Goal: Transaction & Acquisition: Purchase product/service

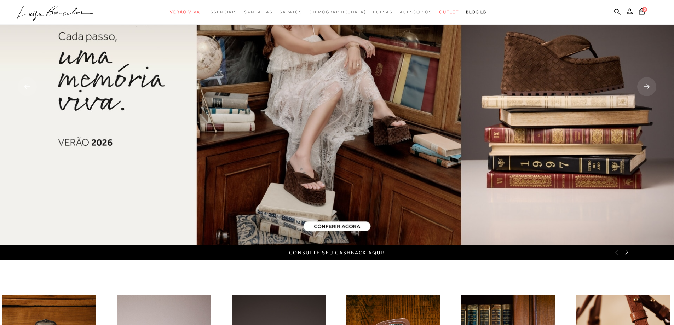
scroll to position [106, 0]
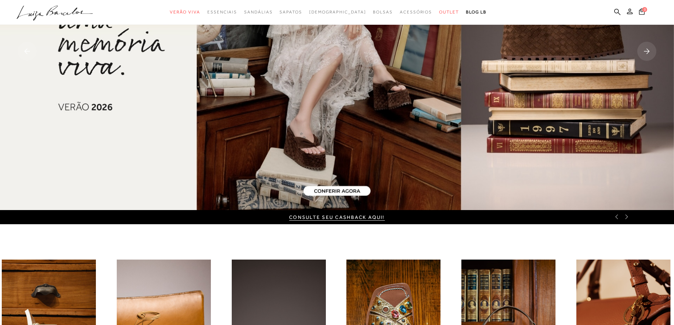
click at [616, 218] on icon at bounding box center [617, 217] width 6 height 6
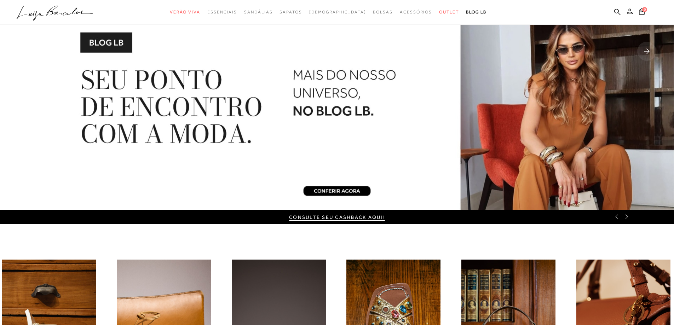
click at [616, 218] on icon at bounding box center [617, 217] width 6 height 6
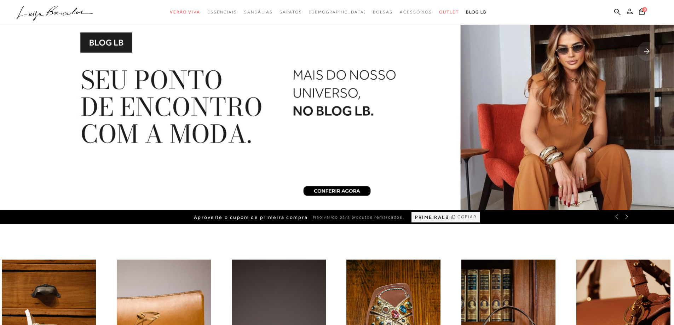
click at [616, 218] on icon at bounding box center [617, 217] width 6 height 6
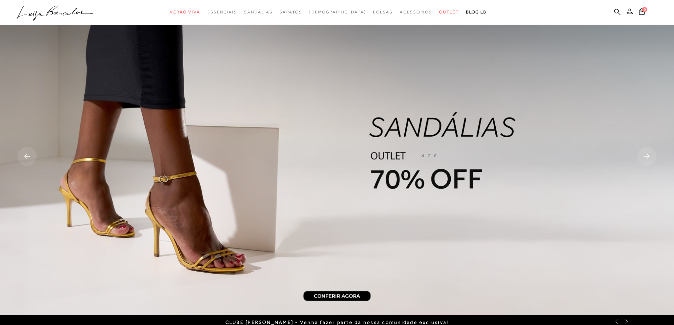
scroll to position [0, 0]
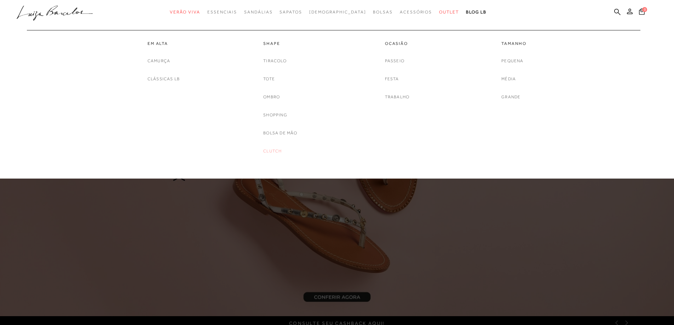
click at [267, 152] on link "Clutch" at bounding box center [272, 151] width 18 height 7
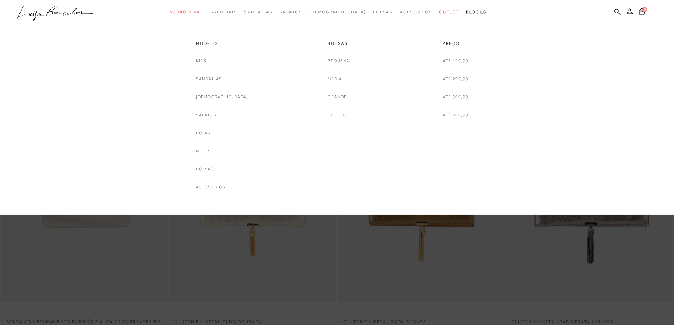
click at [341, 114] on link "Clutch" at bounding box center [337, 114] width 18 height 7
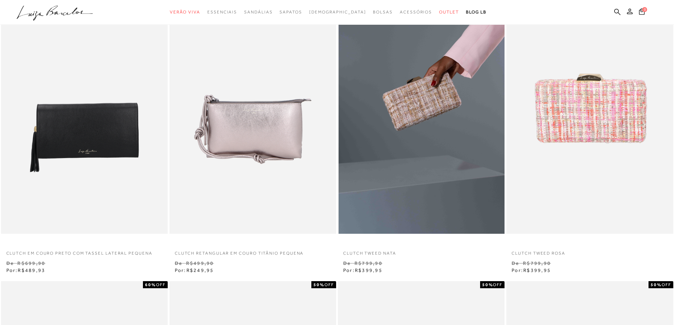
scroll to position [71, 0]
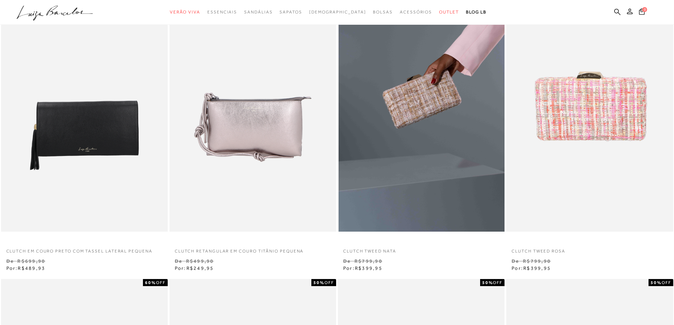
click at [423, 128] on img at bounding box center [422, 107] width 166 height 250
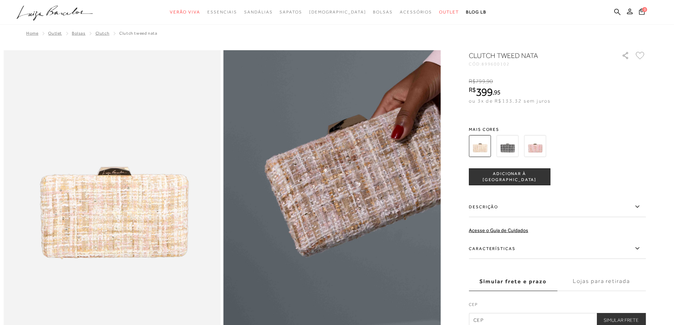
click at [299, 229] on img at bounding box center [366, 198] width 434 height 651
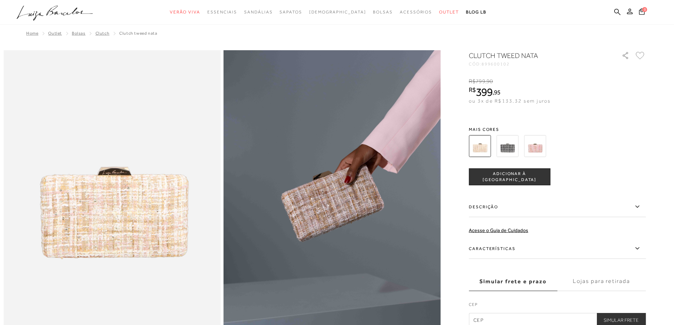
click at [508, 148] on img at bounding box center [507, 146] width 22 height 22
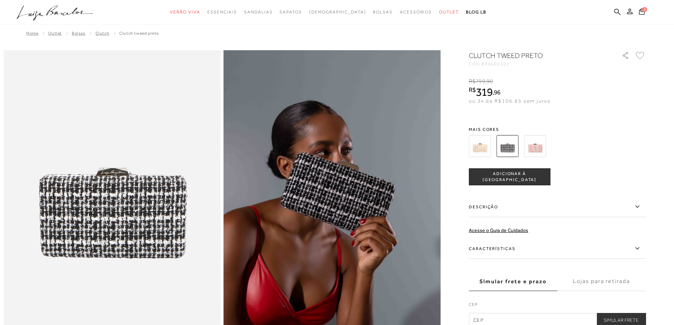
click at [100, 245] on img at bounding box center [112, 212] width 217 height 325
click at [488, 143] on img at bounding box center [480, 146] width 22 height 22
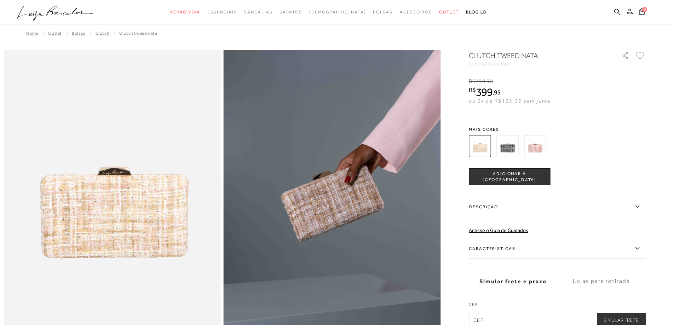
click at [518, 139] on img at bounding box center [507, 146] width 22 height 22
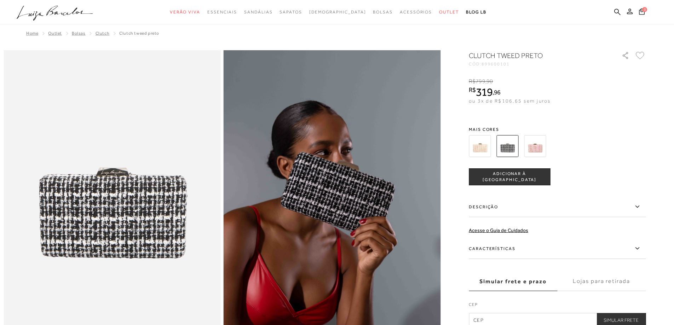
click at [474, 152] on img at bounding box center [480, 146] width 22 height 22
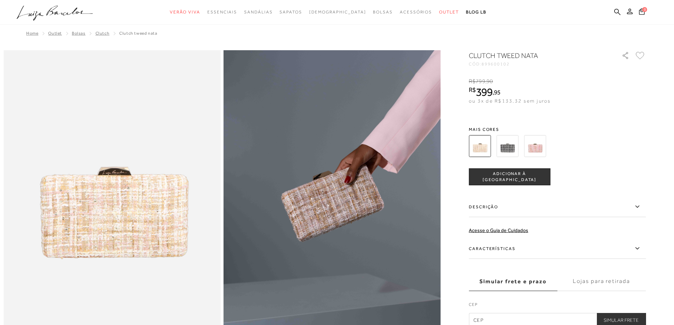
click at [503, 174] on span "ADICIONAR À SACOLA" at bounding box center [509, 177] width 81 height 12
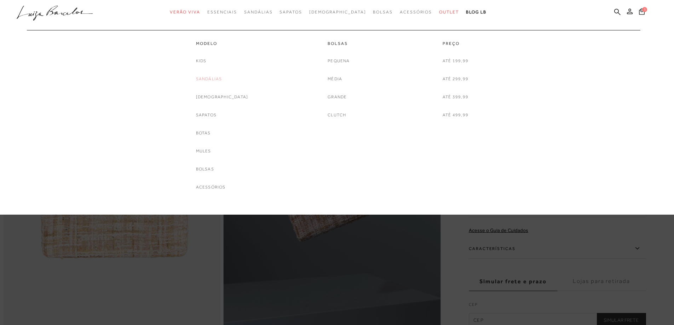
click at [214, 79] on link "Sandálias" at bounding box center [209, 78] width 26 height 7
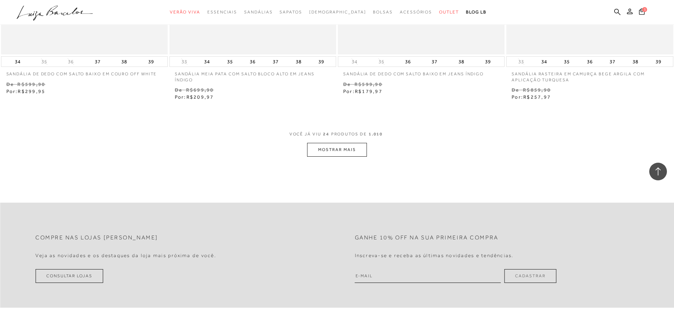
scroll to position [1769, 0]
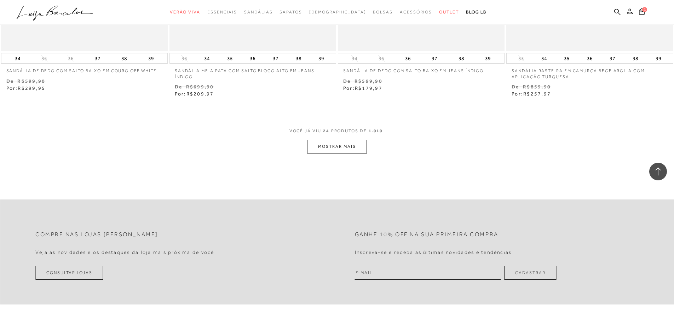
click at [348, 149] on button "MOSTRAR MAIS" at bounding box center [336, 147] width 59 height 14
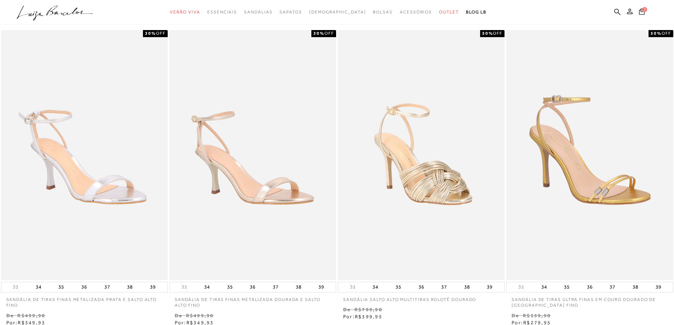
scroll to position [0, 0]
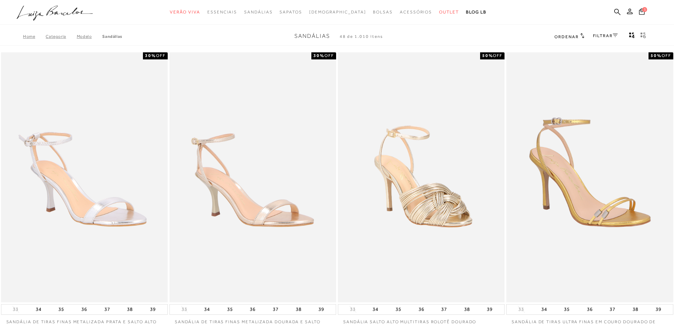
click at [604, 35] on link "FILTRAR" at bounding box center [605, 35] width 25 height 5
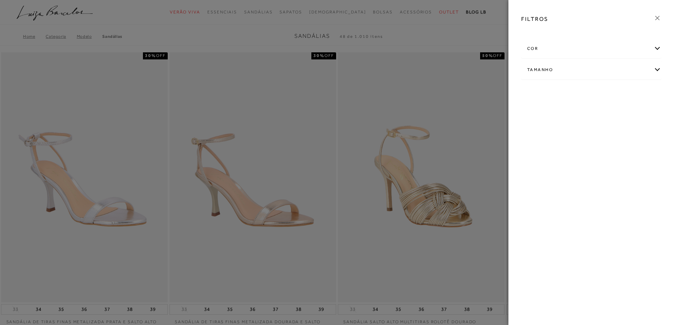
click at [554, 50] on div "cor" at bounding box center [590, 48] width 139 height 19
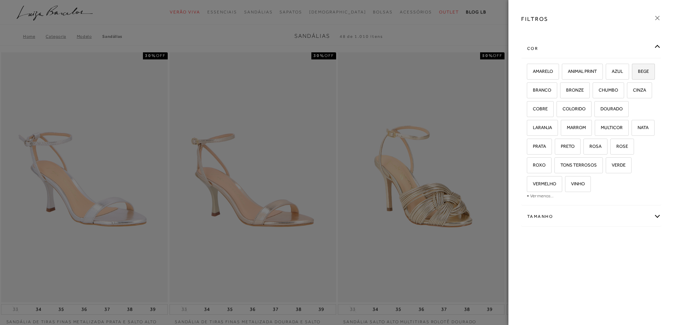
click at [632, 74] on span "BEGE" at bounding box center [640, 71] width 16 height 5
click at [631, 76] on input "BEGE" at bounding box center [634, 72] width 7 height 7
checkbox input "true"
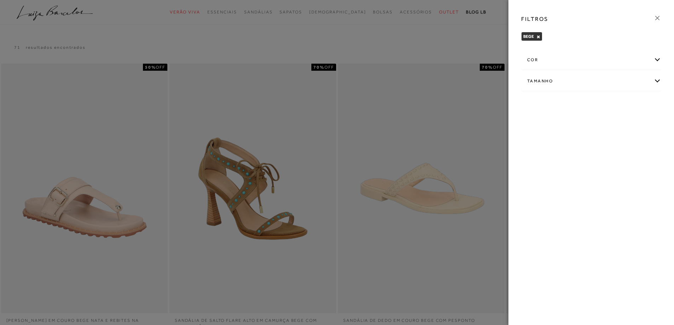
click at [658, 20] on icon at bounding box center [657, 18] width 8 height 8
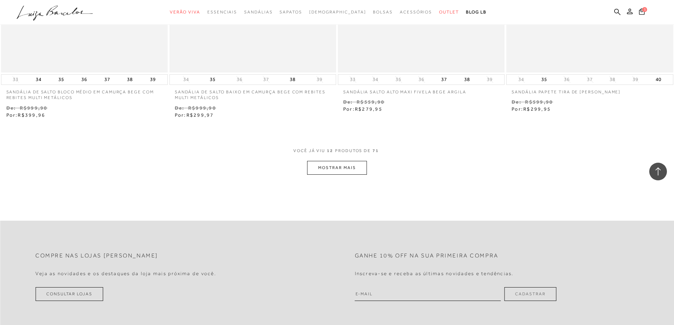
scroll to position [849, 0]
click at [348, 168] on button "MOSTRAR MAIS" at bounding box center [336, 167] width 59 height 14
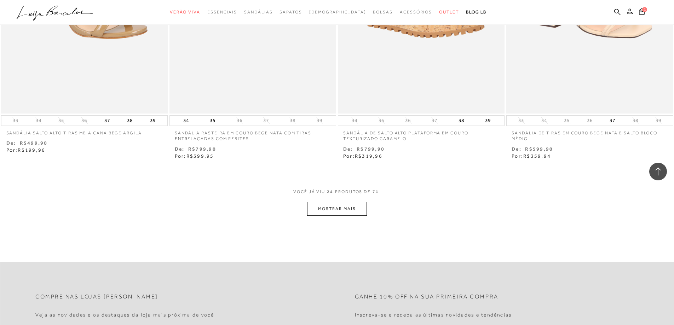
scroll to position [1733, 0]
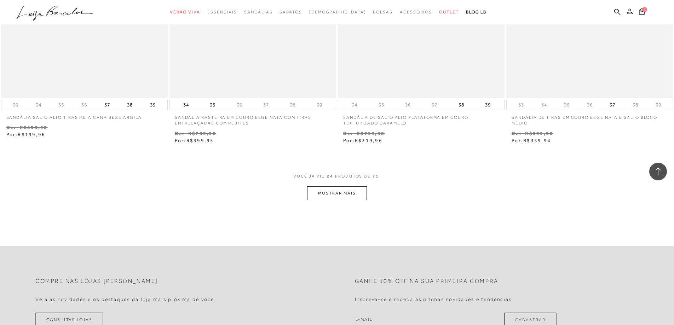
click at [339, 196] on button "MOSTRAR MAIS" at bounding box center [336, 193] width 59 height 14
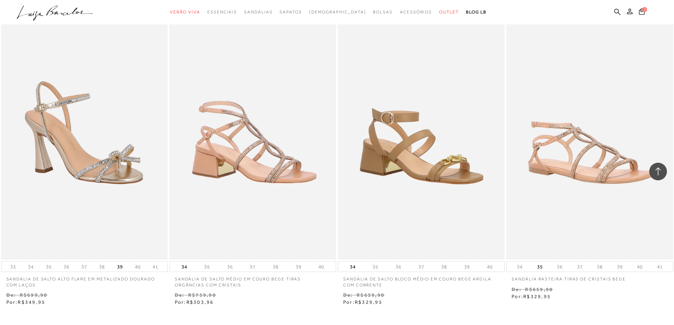
scroll to position [2600, 0]
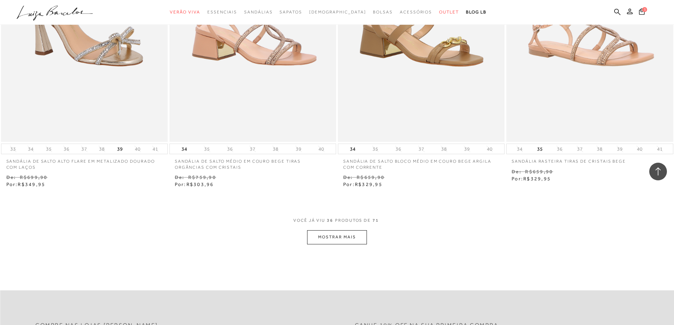
click at [352, 238] on button "MOSTRAR MAIS" at bounding box center [336, 237] width 59 height 14
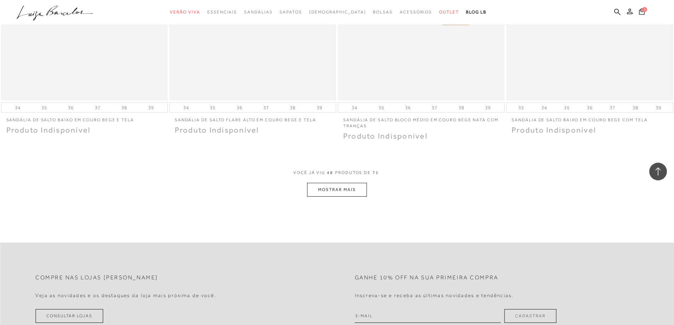
scroll to position [3564, 0]
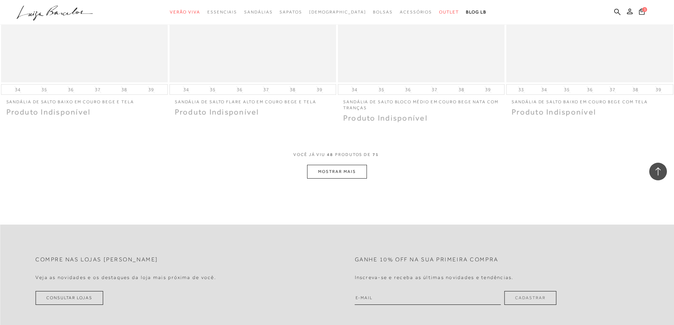
click at [347, 172] on button "MOSTRAR MAIS" at bounding box center [336, 172] width 59 height 14
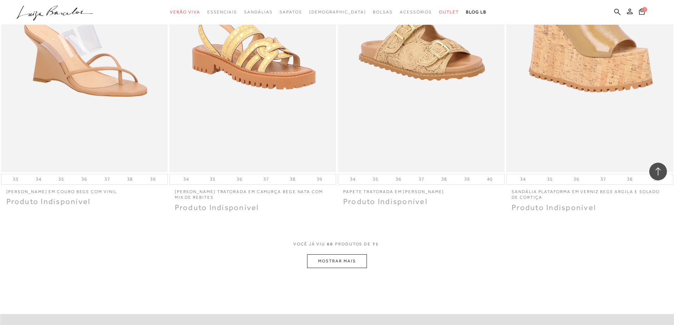
scroll to position [4368, 0]
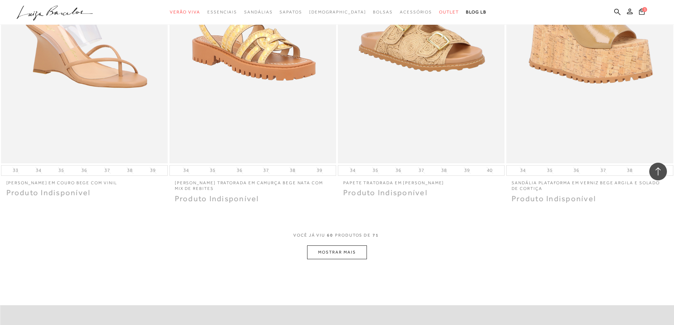
click at [316, 253] on button "MOSTRAR MAIS" at bounding box center [336, 252] width 59 height 14
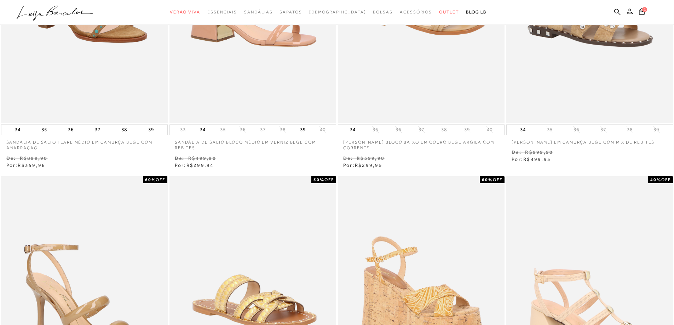
scroll to position [0, 0]
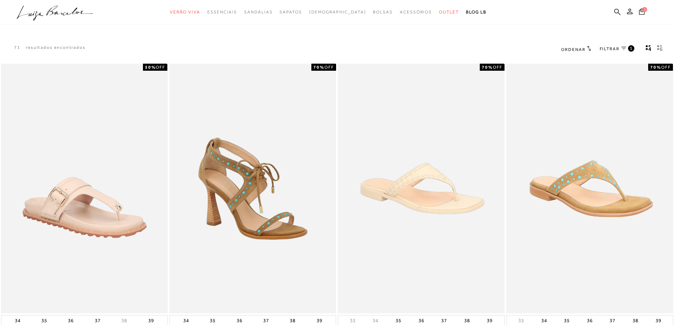
click at [615, 52] on span "FILTRAR" at bounding box center [610, 49] width 20 height 6
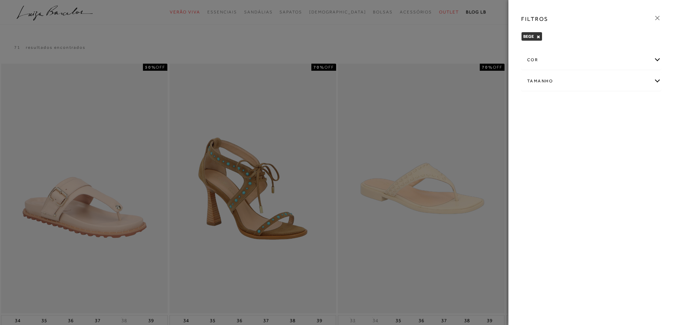
click at [600, 60] on div "cor" at bounding box center [590, 60] width 139 height 19
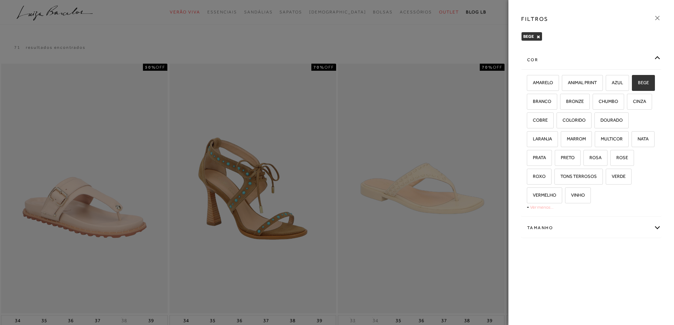
click at [545, 205] on link "Ver menos..." at bounding box center [542, 206] width 24 height 5
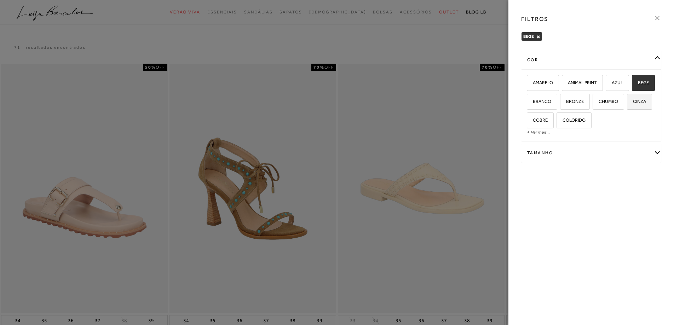
click at [627, 109] on label "CINZA" at bounding box center [639, 101] width 24 height 15
click at [626, 106] on input "CINZA" at bounding box center [629, 102] width 7 height 7
checkbox input "true"
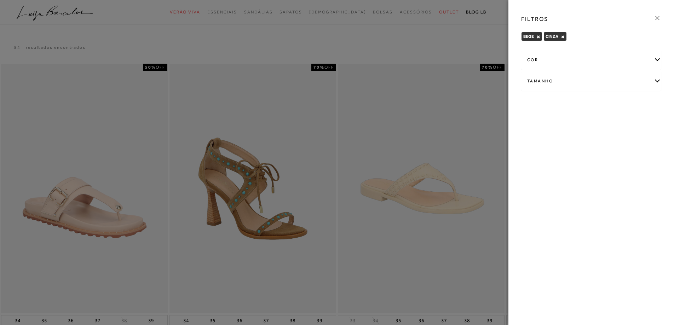
click at [565, 59] on div "cor" at bounding box center [590, 60] width 139 height 19
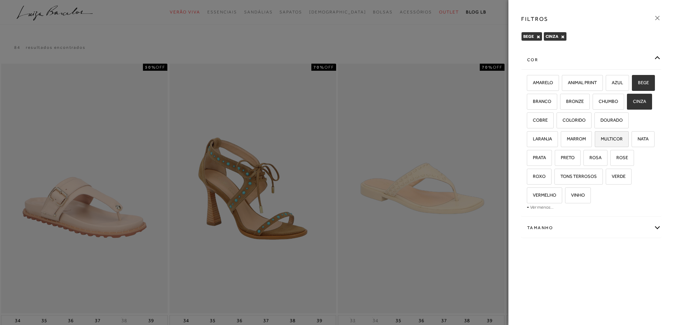
click at [595, 147] on label "MULTICOR" at bounding box center [611, 139] width 33 height 15
click at [594, 144] on input "MULTICOR" at bounding box center [597, 140] width 7 height 7
checkbox input "true"
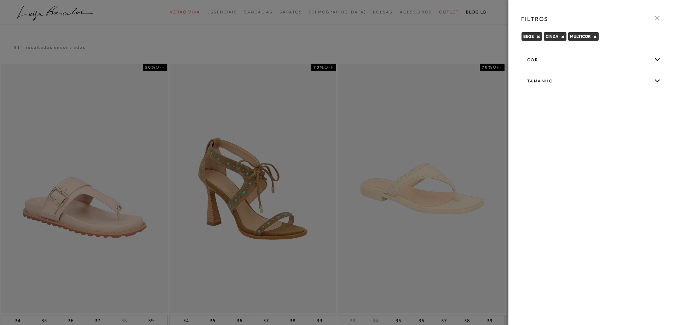
click at [544, 65] on div "cor" at bounding box center [590, 60] width 139 height 19
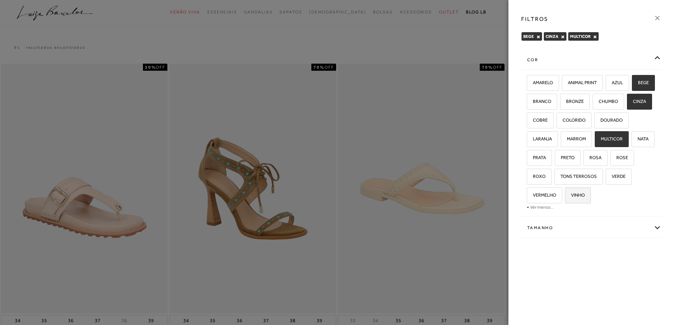
click at [585, 195] on span "VINHO" at bounding box center [575, 194] width 19 height 5
click at [571, 195] on input "VINHO" at bounding box center [567, 196] width 7 height 7
checkbox input "true"
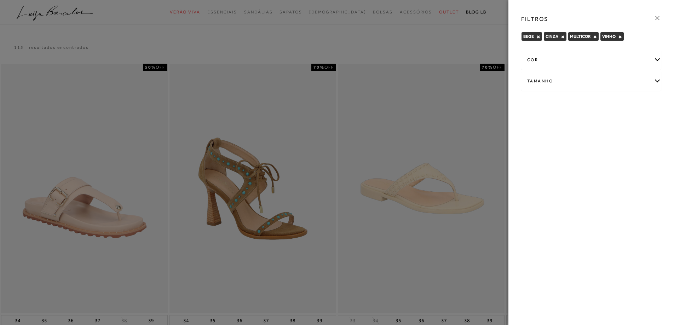
click at [656, 18] on icon at bounding box center [657, 18] width 8 height 8
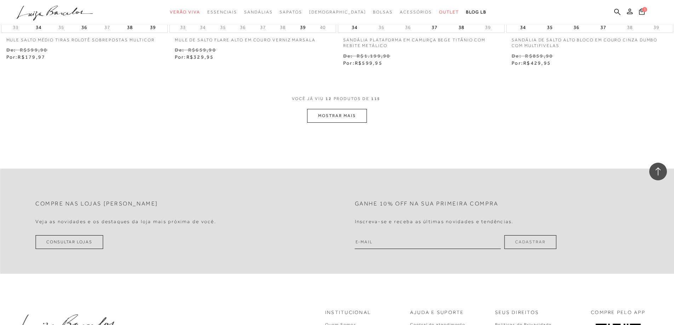
scroll to position [902, 0]
click at [332, 115] on button "MOSTRAR MAIS" at bounding box center [336, 114] width 59 height 14
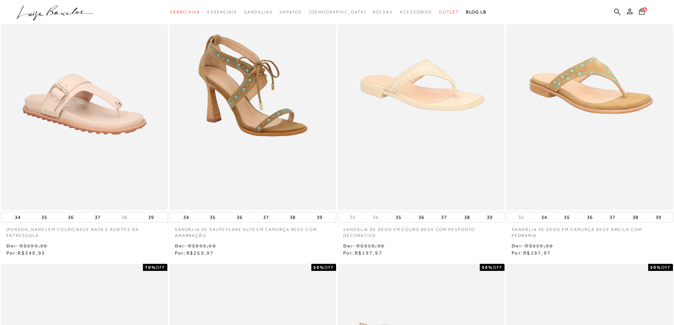
scroll to position [0, 0]
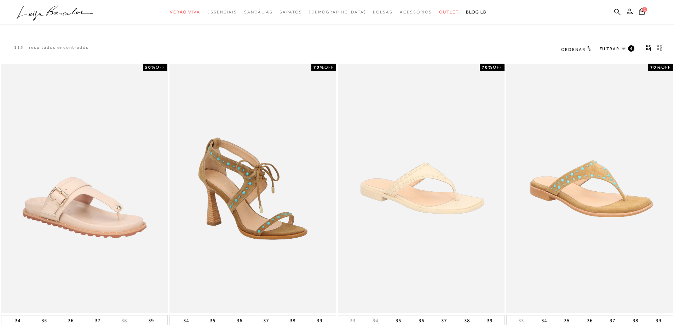
click at [614, 51] on span "FILTRAR" at bounding box center [610, 49] width 20 height 6
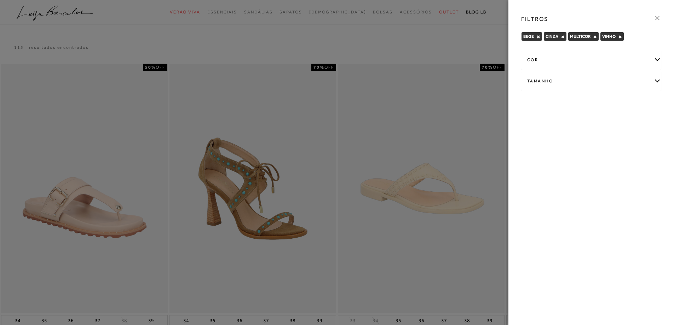
click at [589, 81] on div "Tamanho" at bounding box center [590, 81] width 139 height 19
click at [621, 125] on label "39" at bounding box center [621, 122] width 16 height 15
click at [619, 125] on input "39" at bounding box center [615, 123] width 7 height 7
checkbox input "true"
click at [659, 15] on icon at bounding box center [657, 18] width 8 height 8
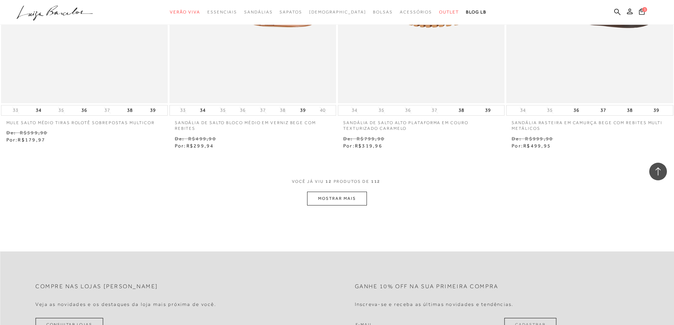
scroll to position [831, 0]
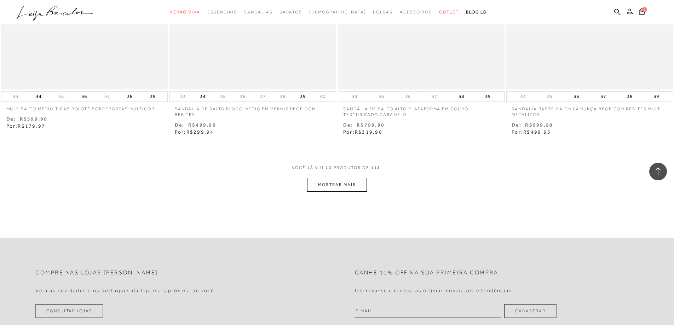
click at [348, 187] on button "MOSTRAR MAIS" at bounding box center [336, 185] width 59 height 14
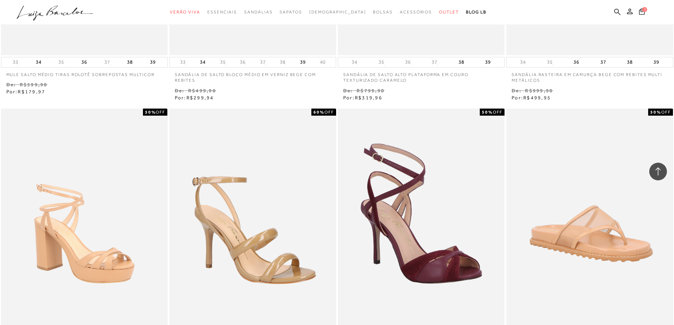
scroll to position [867, 0]
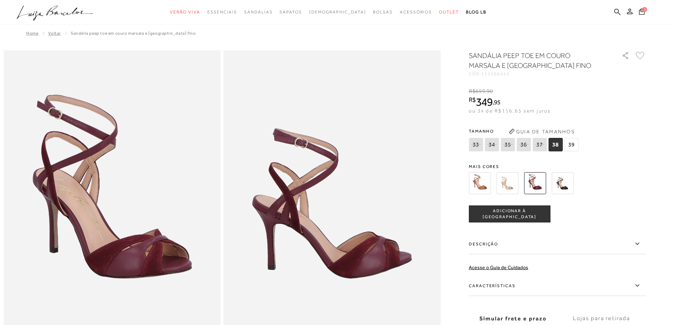
click at [481, 183] on img at bounding box center [480, 183] width 22 height 22
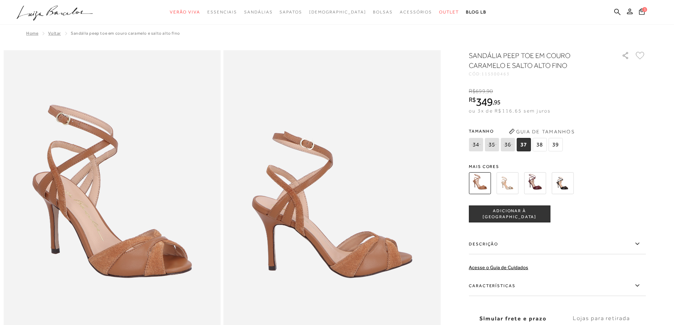
click at [560, 145] on span "39" at bounding box center [555, 144] width 14 height 13
click at [528, 215] on span "ADICIONAR À SACOLA" at bounding box center [509, 214] width 81 height 12
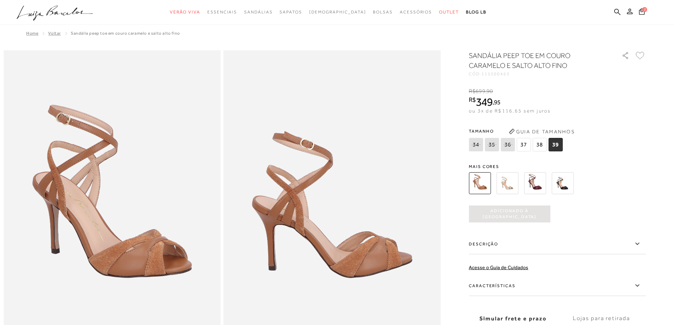
click at [508, 181] on img at bounding box center [507, 183] width 22 height 22
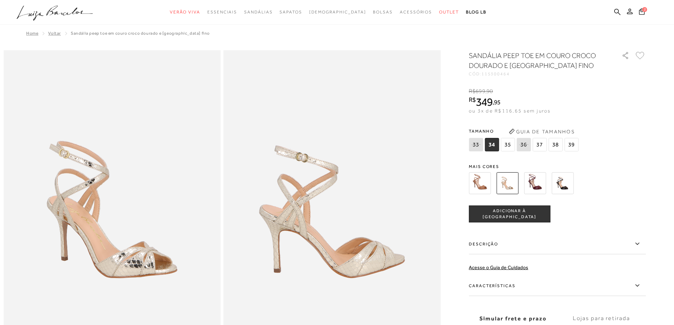
click at [564, 182] on img at bounding box center [562, 183] width 22 height 22
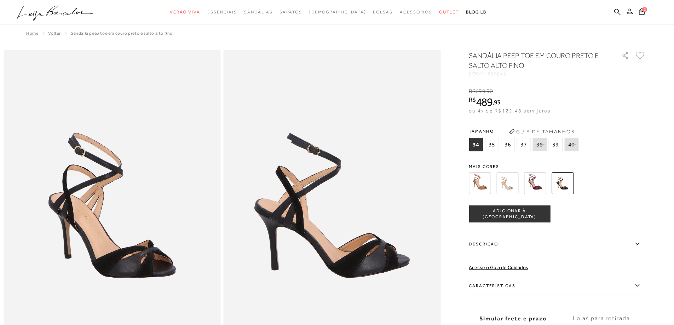
click at [488, 189] on img at bounding box center [480, 183] width 22 height 22
